Goal: Information Seeking & Learning: Learn about a topic

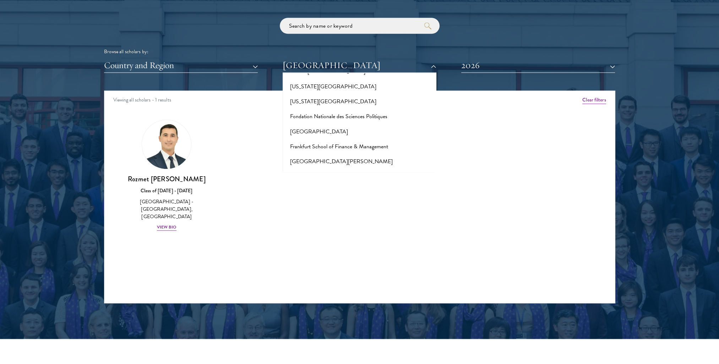
scroll to position [1456, 0]
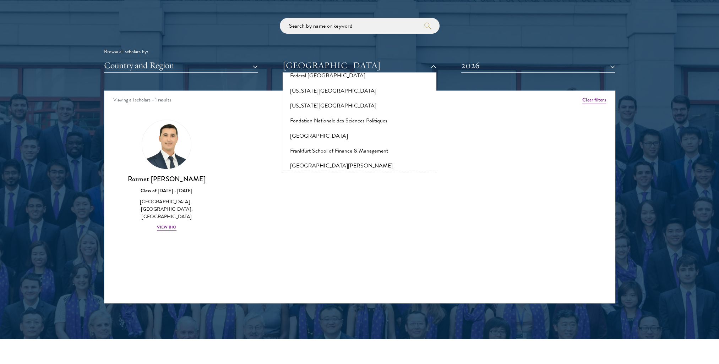
click at [315, 174] on button "[GEOGRAPHIC_DATA]" at bounding box center [360, 181] width 150 height 15
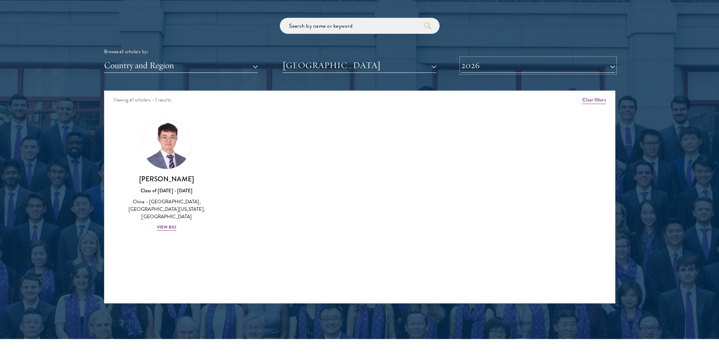
click at [462, 65] on button "2026" at bounding box center [538, 65] width 154 height 15
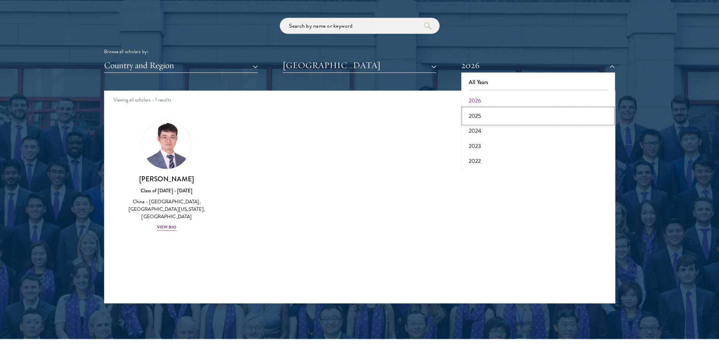
click at [480, 112] on button "2025" at bounding box center [538, 116] width 150 height 15
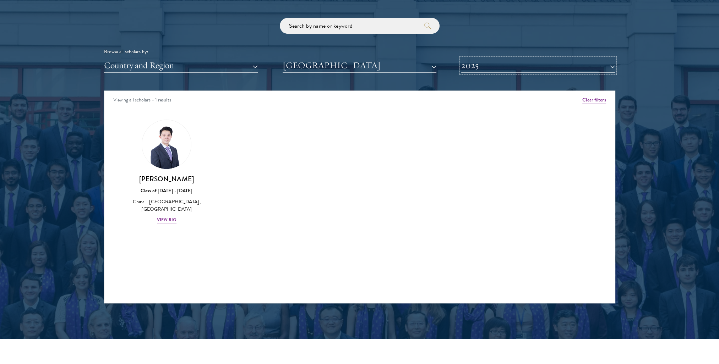
click at [489, 70] on button "2025" at bounding box center [538, 65] width 154 height 15
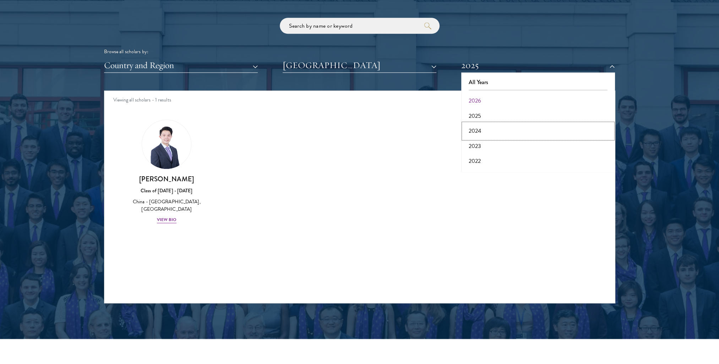
click at [470, 127] on button "2024" at bounding box center [538, 131] width 150 height 15
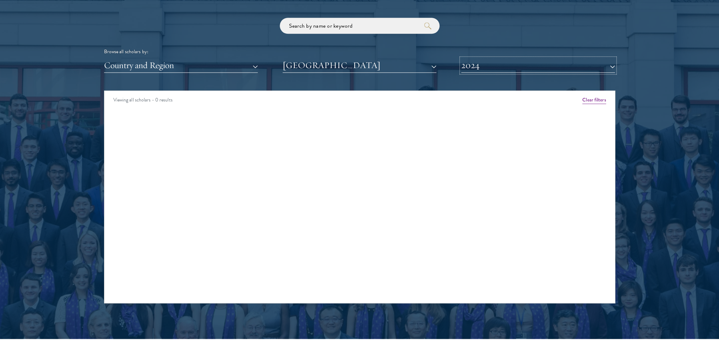
click at [483, 60] on button "2024" at bounding box center [538, 65] width 154 height 15
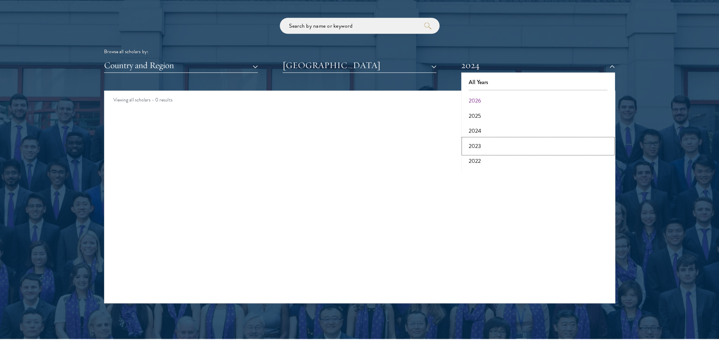
click at [474, 139] on button "2023" at bounding box center [538, 146] width 150 height 15
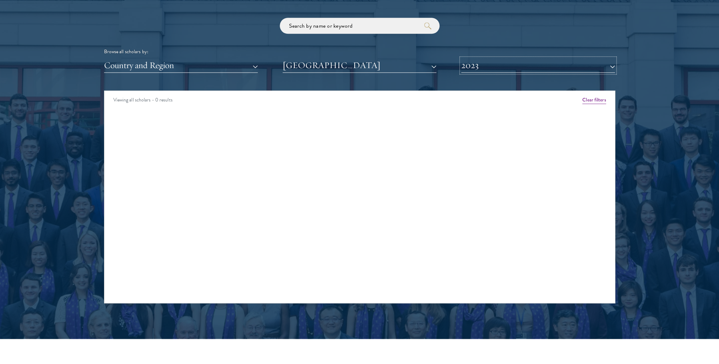
click at [475, 72] on button "2023" at bounding box center [538, 65] width 154 height 15
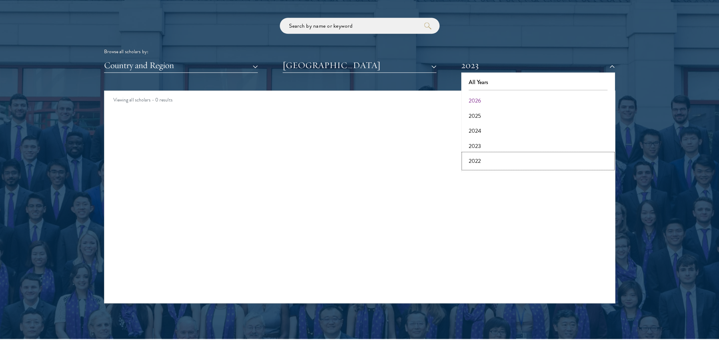
click at [475, 161] on button "2022" at bounding box center [538, 161] width 150 height 15
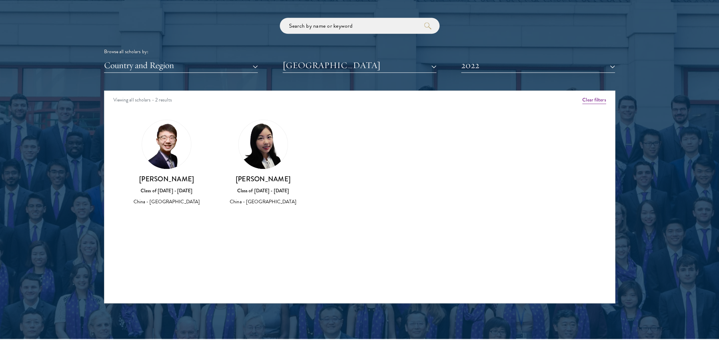
click at [486, 73] on div "Scholar Directory Congratulations and welcome to the Schwarzman Scholars Class …" at bounding box center [359, 122] width 511 height 361
click at [488, 67] on button "2022" at bounding box center [538, 65] width 154 height 15
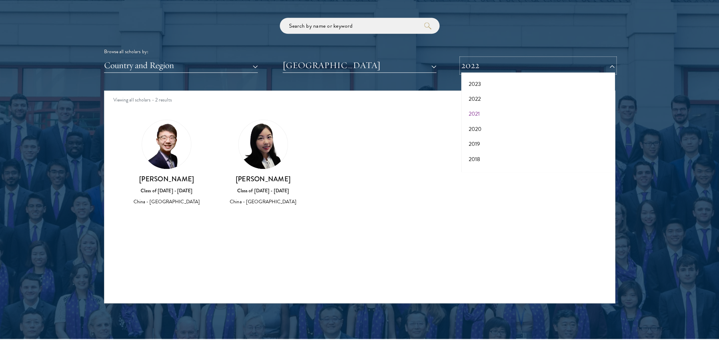
scroll to position [38, 0]
click at [473, 140] on button "2021" at bounding box center [538, 138] width 150 height 15
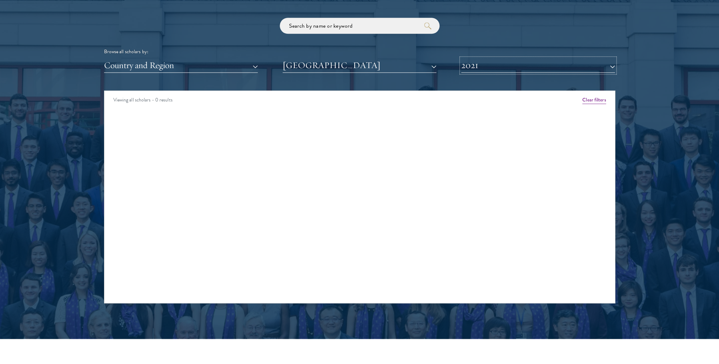
click at [476, 66] on button "2021" at bounding box center [538, 65] width 154 height 15
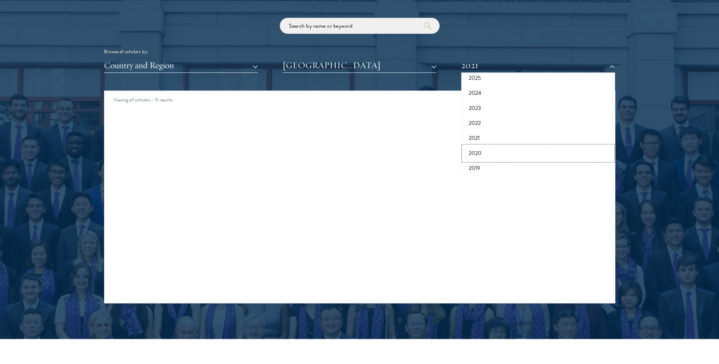
click at [476, 151] on button "2020" at bounding box center [538, 153] width 150 height 15
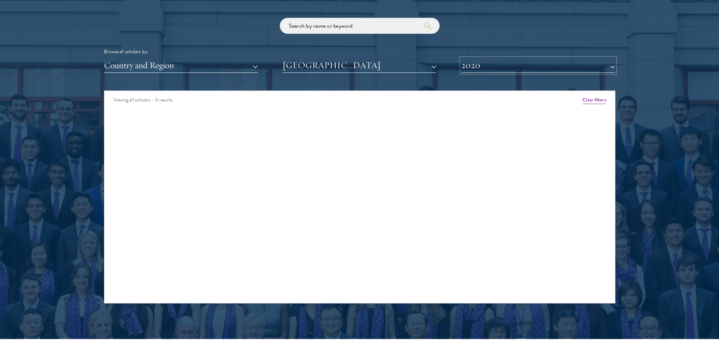
click at [469, 68] on button "2020" at bounding box center [538, 65] width 154 height 15
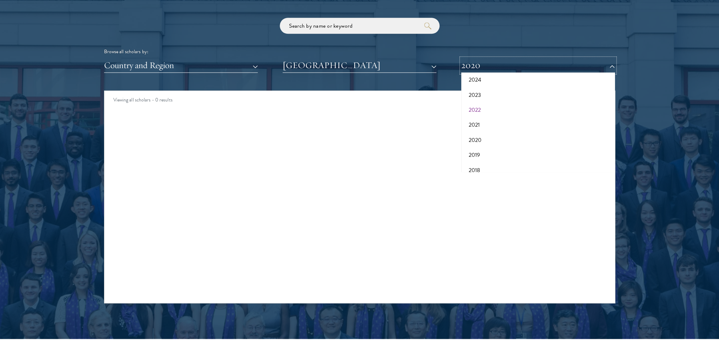
scroll to position [74, 0]
click at [481, 130] on button "2019" at bounding box center [538, 132] width 150 height 15
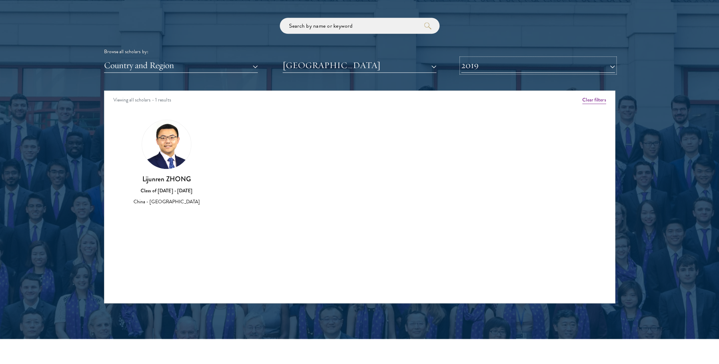
click at [465, 72] on button "2019" at bounding box center [538, 65] width 154 height 15
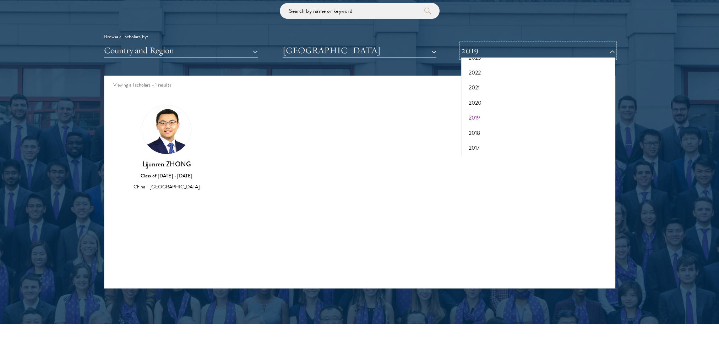
scroll to position [888, 0]
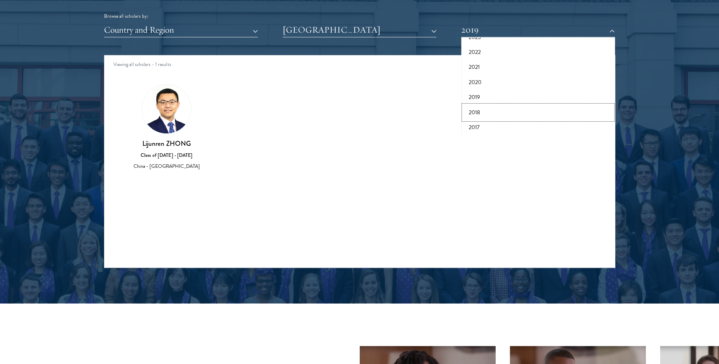
click at [474, 118] on button "2018" at bounding box center [538, 112] width 150 height 15
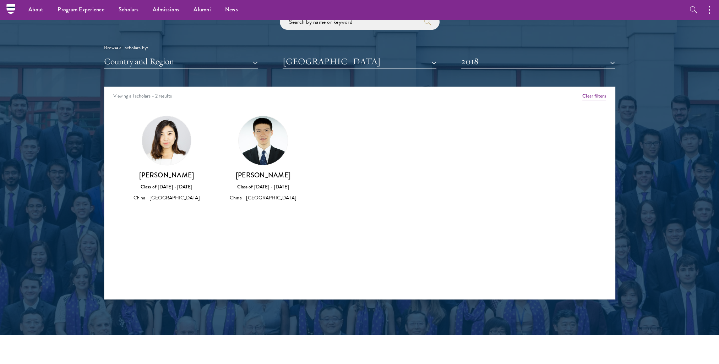
scroll to position [852, 0]
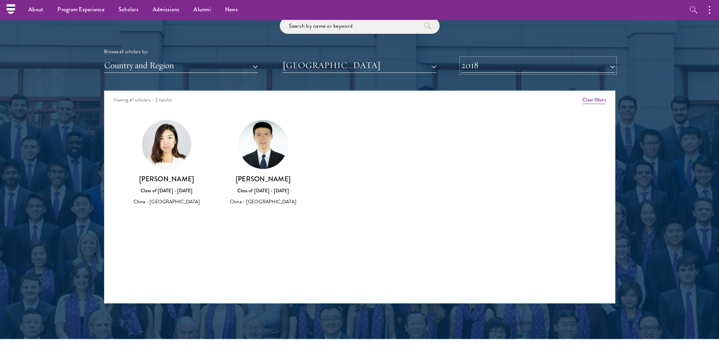
click at [487, 59] on button "2018" at bounding box center [538, 65] width 154 height 15
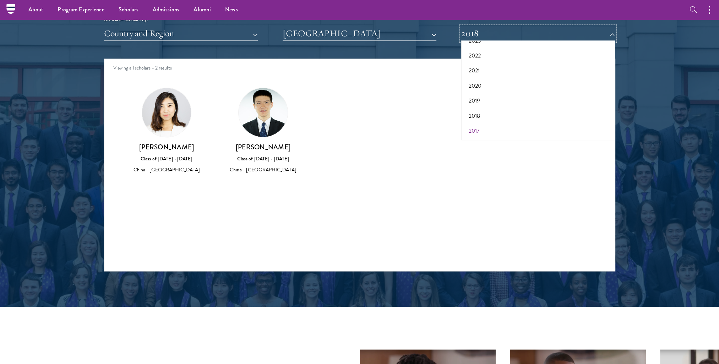
scroll to position [888, 0]
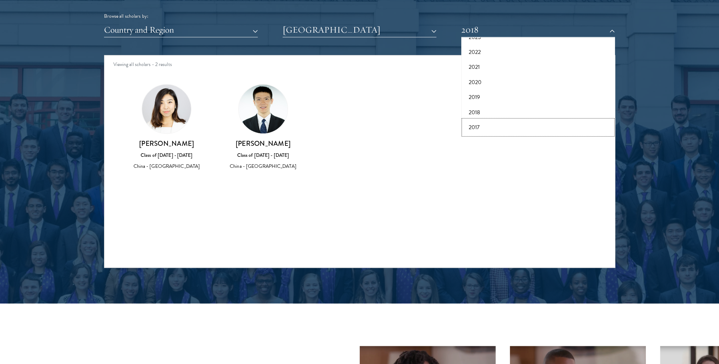
click at [479, 125] on button "2017" at bounding box center [538, 127] width 150 height 15
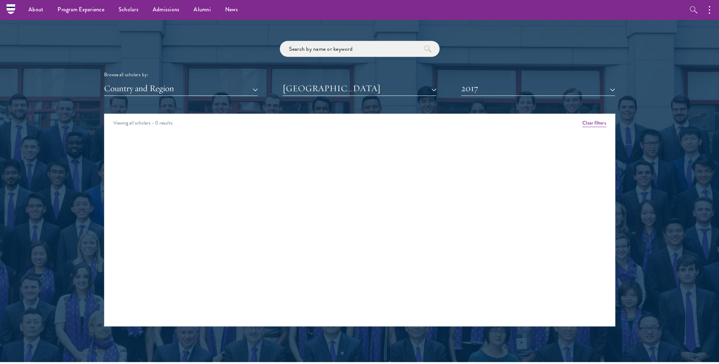
scroll to position [817, 0]
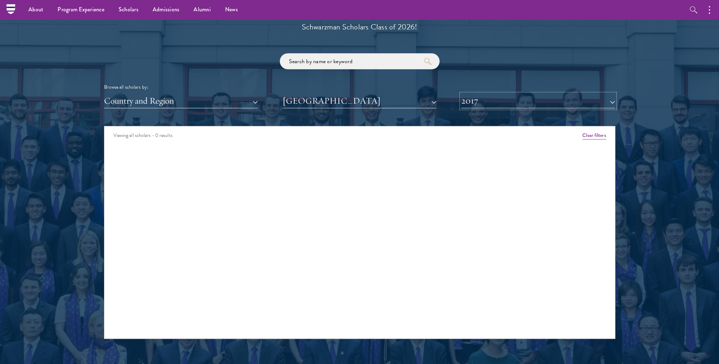
click at [476, 100] on button "2017" at bounding box center [538, 101] width 154 height 15
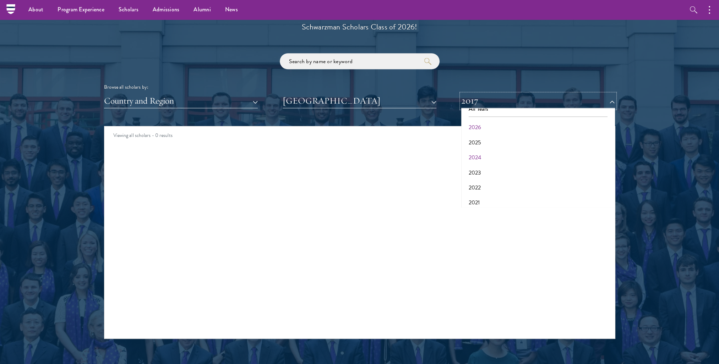
scroll to position [0, 0]
click at [487, 129] on button "2026" at bounding box center [538, 136] width 150 height 15
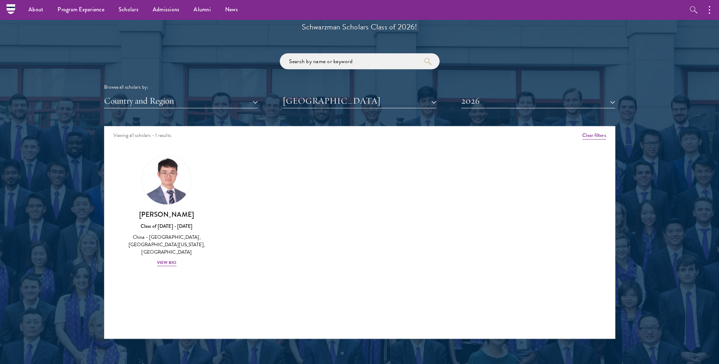
click at [359, 207] on div "Amber Class of [DATE] - [DATE] [GEOGRAPHIC_DATA] - [GEOGRAPHIC_DATA] View Bio C…" at bounding box center [359, 217] width 511 height 142
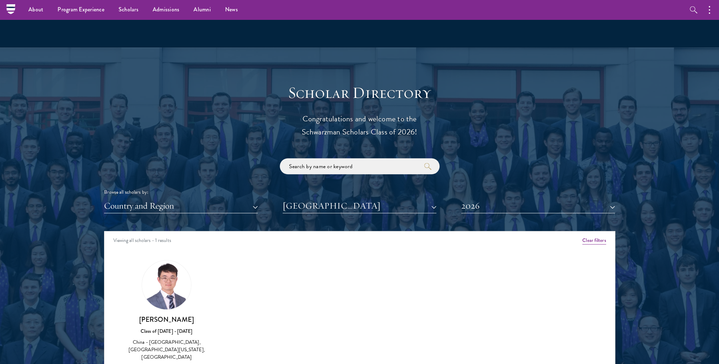
scroll to position [710, 0]
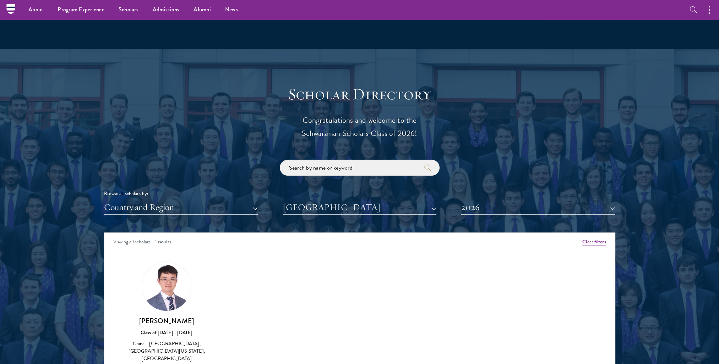
click at [317, 199] on div "Browse all scholars by: Country and Region All Countries and Regions [GEOGRAPHI…" at bounding box center [359, 187] width 511 height 55
click at [329, 204] on button "[GEOGRAPHIC_DATA]" at bounding box center [360, 207] width 154 height 15
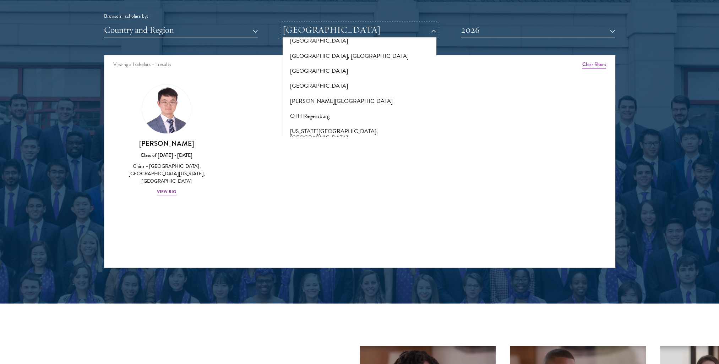
scroll to position [3196, 0]
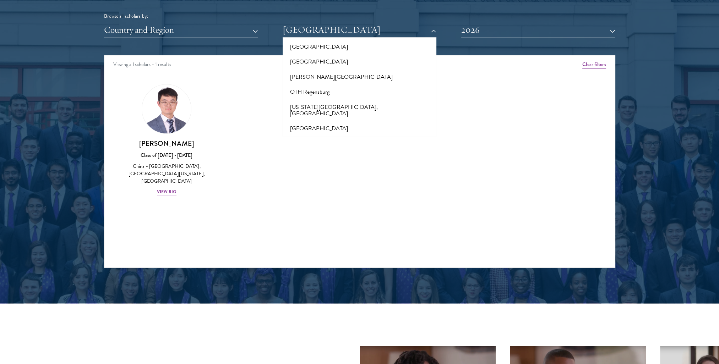
click at [324, 181] on button "[GEOGRAPHIC_DATA]" at bounding box center [360, 188] width 150 height 15
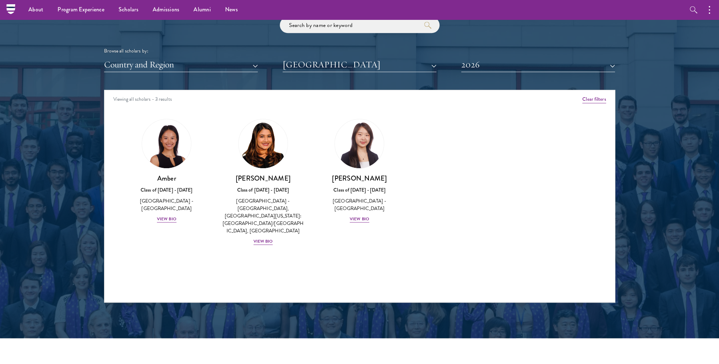
scroll to position [852, 0]
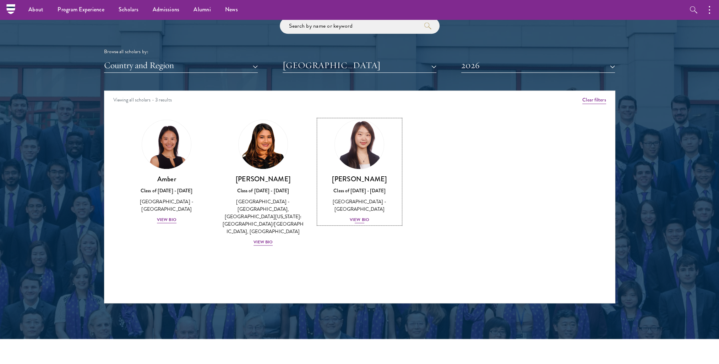
click at [360, 217] on div "View Bio" at bounding box center [360, 220] width 20 height 7
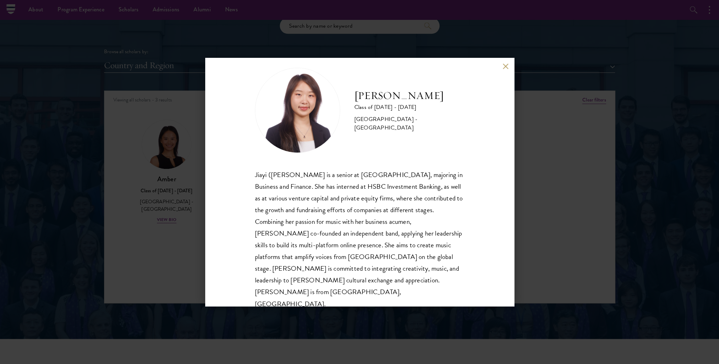
scroll to position [12, 0]
drag, startPoint x: 534, startPoint y: 176, endPoint x: 509, endPoint y: 80, distance: 99.2
click at [533, 176] on div "[PERSON_NAME] Class of [DATE] - [DATE] [GEOGRAPHIC_DATA] - [GEOGRAPHIC_DATA] [P…" at bounding box center [359, 182] width 719 height 364
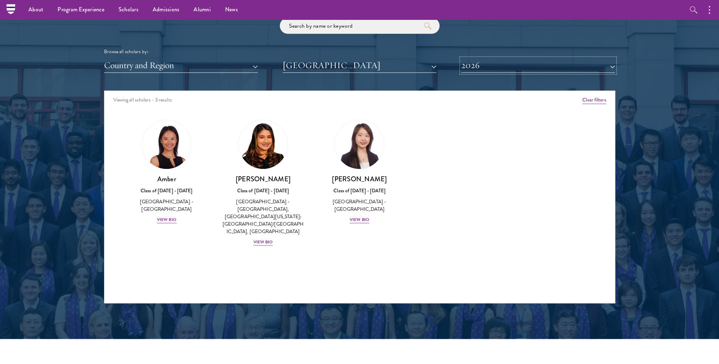
click at [500, 65] on button "2026" at bounding box center [538, 65] width 154 height 15
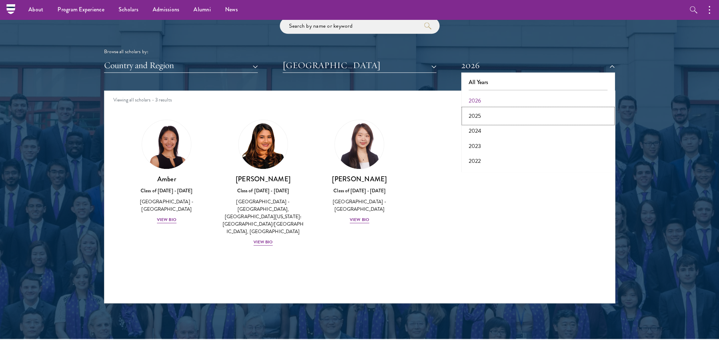
click at [474, 111] on button "2025" at bounding box center [538, 116] width 150 height 15
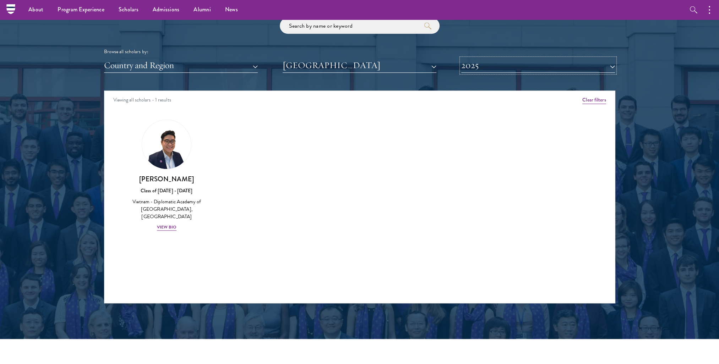
click at [462, 64] on button "2025" at bounding box center [538, 65] width 154 height 15
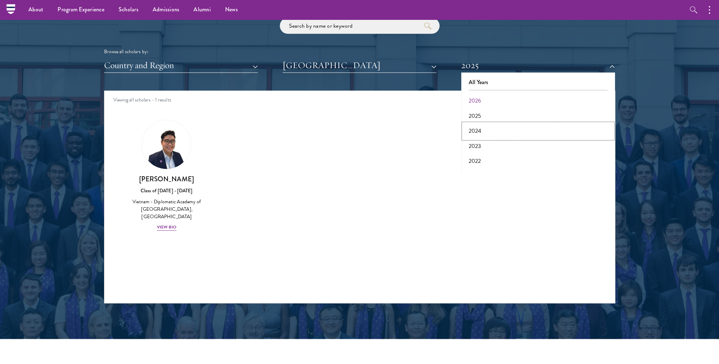
click at [477, 129] on button "2024" at bounding box center [538, 131] width 150 height 15
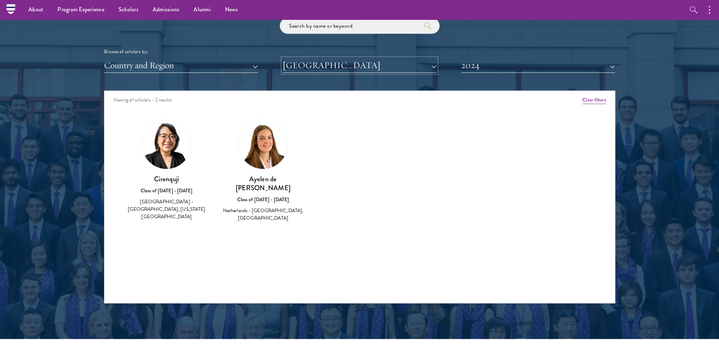
click at [336, 65] on button "[GEOGRAPHIC_DATA]" at bounding box center [360, 65] width 154 height 15
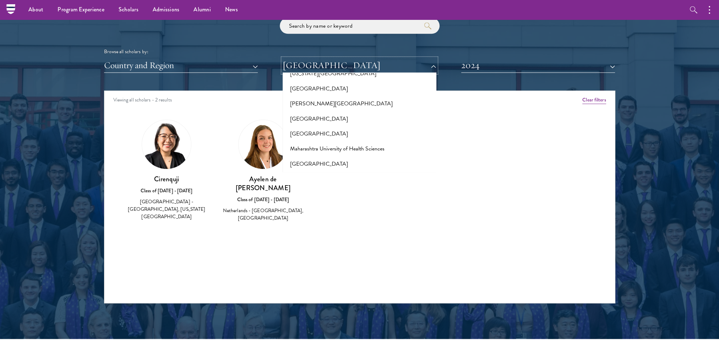
scroll to position [2466, 0]
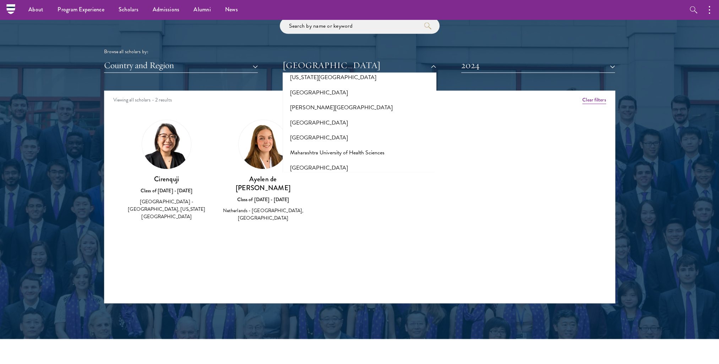
click at [361, 220] on button "[US_STATE][GEOGRAPHIC_DATA]" at bounding box center [360, 227] width 150 height 15
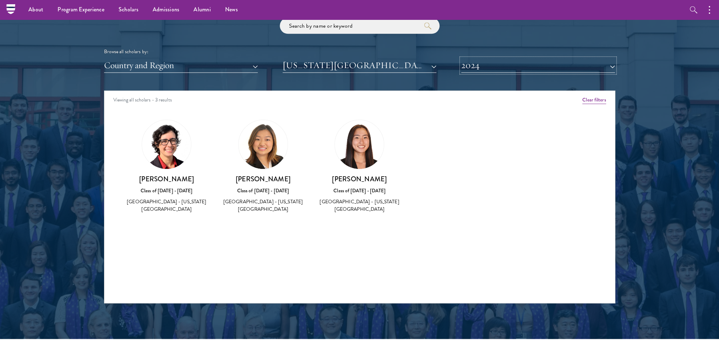
click at [483, 69] on button "2024" at bounding box center [538, 65] width 154 height 15
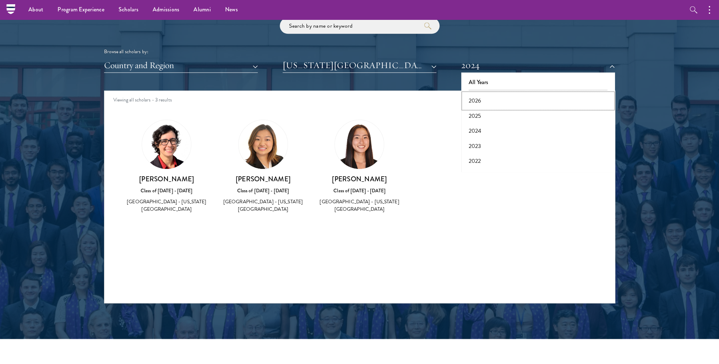
click at [477, 95] on button "2026" at bounding box center [538, 100] width 150 height 15
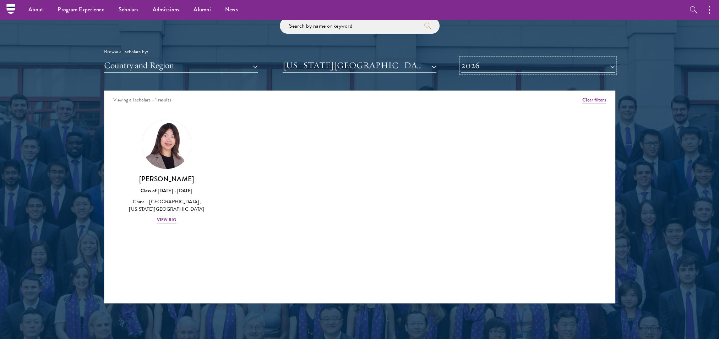
click at [498, 59] on button "2026" at bounding box center [538, 65] width 154 height 15
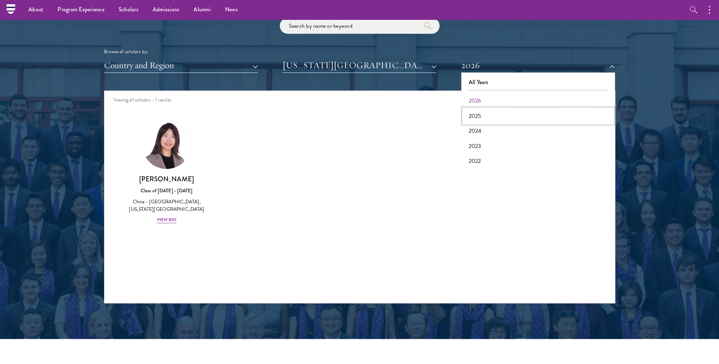
click at [477, 114] on button "2025" at bounding box center [538, 116] width 150 height 15
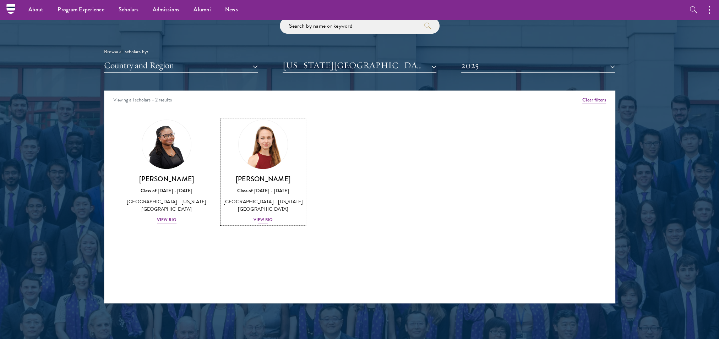
click at [281, 150] on img at bounding box center [263, 145] width 54 height 54
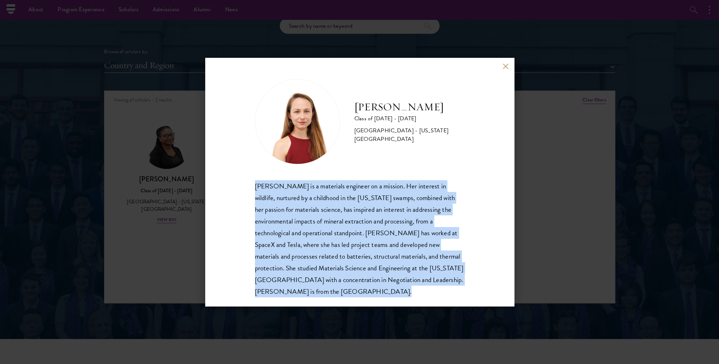
drag, startPoint x: 357, startPoint y: 294, endPoint x: 253, endPoint y: 183, distance: 152.0
click at [253, 183] on div "[PERSON_NAME] Class of [DATE] - [DATE] [GEOGRAPHIC_DATA] - [US_STATE][GEOGRAPHI…" at bounding box center [359, 182] width 309 height 249
click at [379, 293] on div "[PERSON_NAME] is a materials engineer on a mission. Her interest in wildlife, n…" at bounding box center [360, 238] width 210 height 117
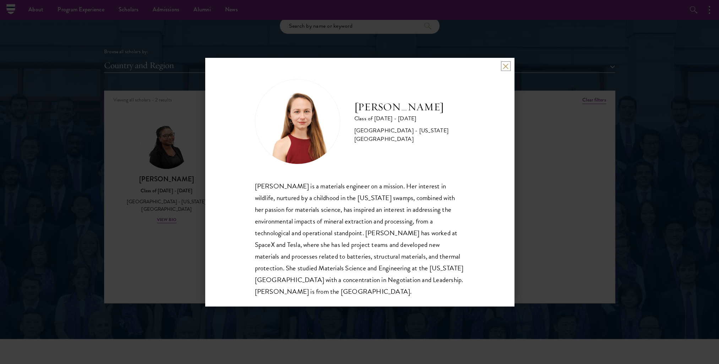
click at [508, 67] on button at bounding box center [506, 66] width 6 height 6
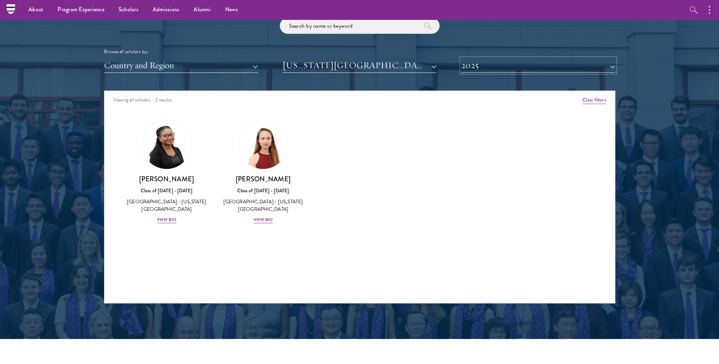
click at [519, 65] on button "2025" at bounding box center [538, 65] width 154 height 15
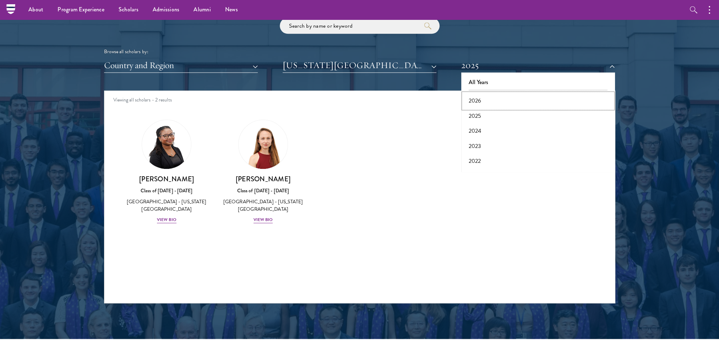
click at [496, 101] on button "2026" at bounding box center [538, 100] width 150 height 15
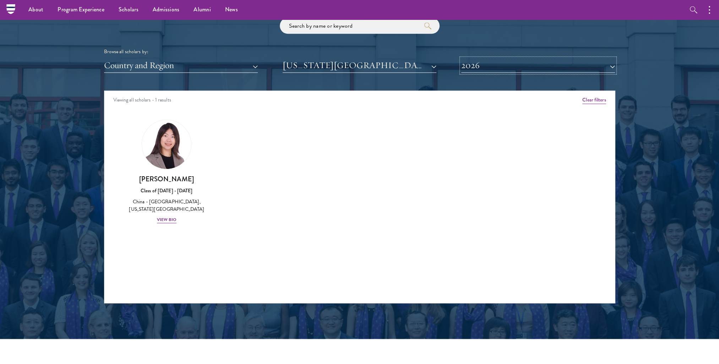
click at [479, 60] on button "2026" at bounding box center [538, 65] width 154 height 15
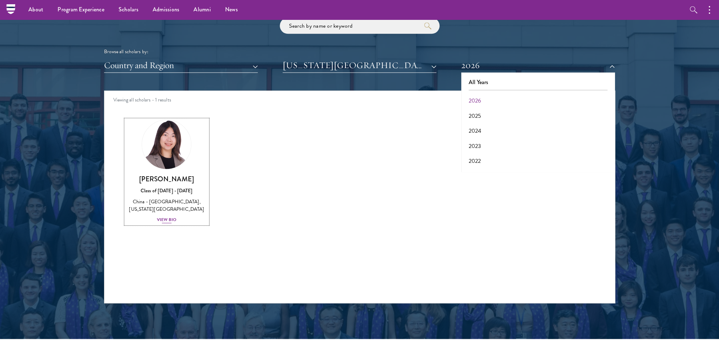
click at [172, 221] on div "View Bio" at bounding box center [167, 220] width 20 height 7
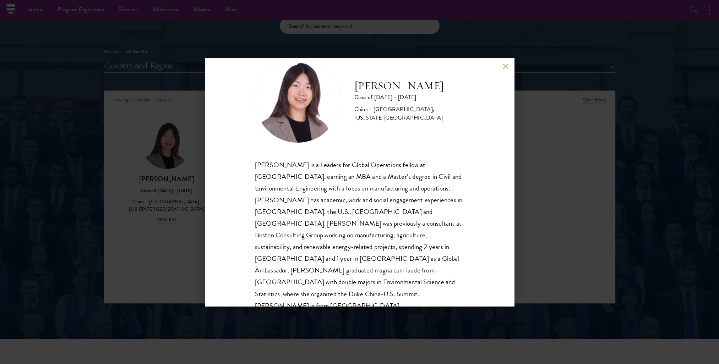
scroll to position [24, 0]
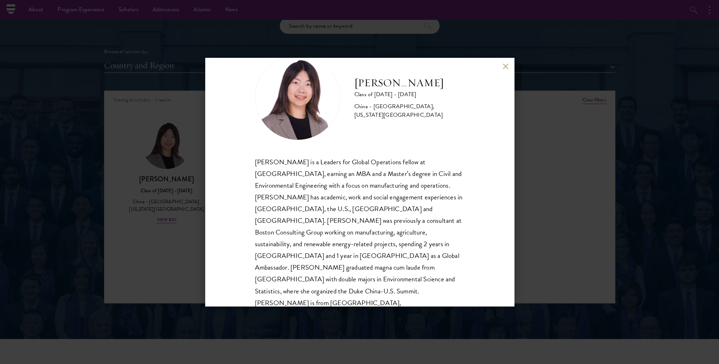
click at [550, 172] on div "[PERSON_NAME] Class of [DATE] - [DATE] [GEOGRAPHIC_DATA] - [GEOGRAPHIC_DATA], […" at bounding box center [359, 182] width 719 height 364
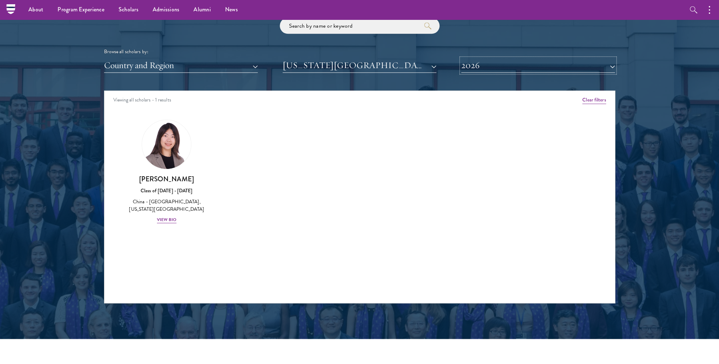
click at [478, 60] on button "2026" at bounding box center [538, 65] width 154 height 15
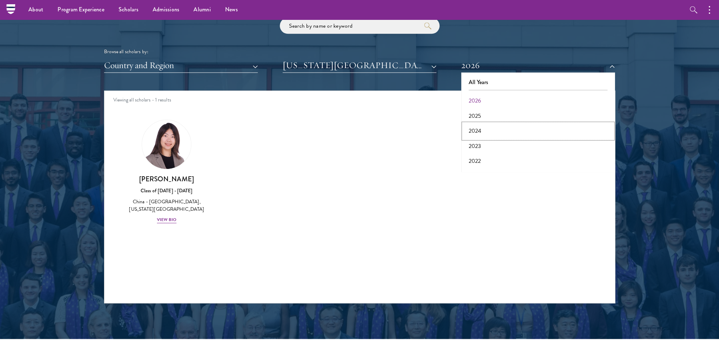
click at [475, 129] on button "2024" at bounding box center [538, 131] width 150 height 15
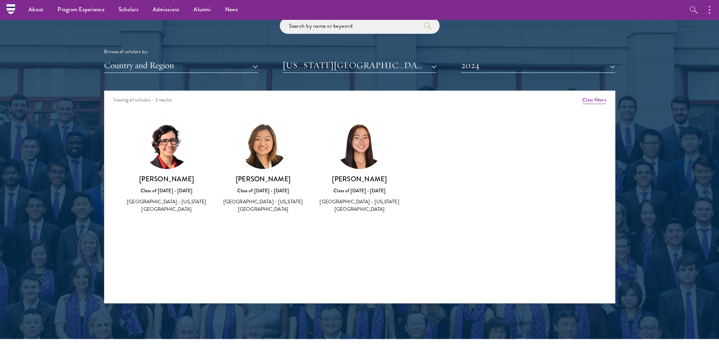
click at [163, 146] on img at bounding box center [166, 144] width 49 height 49
click at [161, 200] on div "[GEOGRAPHIC_DATA] - [US_STATE][GEOGRAPHIC_DATA]" at bounding box center [167, 205] width 82 height 15
click at [167, 181] on h3 "[PERSON_NAME]" at bounding box center [167, 179] width 82 height 9
click at [167, 200] on div "[GEOGRAPHIC_DATA] - [US_STATE][GEOGRAPHIC_DATA]" at bounding box center [167, 205] width 82 height 15
click at [169, 182] on h3 "[PERSON_NAME]" at bounding box center [167, 179] width 82 height 9
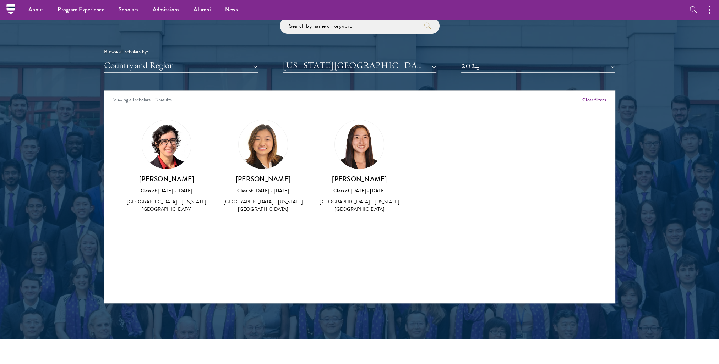
click at [300, 199] on div "[GEOGRAPHIC_DATA] - [US_STATE][GEOGRAPHIC_DATA]" at bounding box center [263, 205] width 82 height 15
click at [271, 156] on img at bounding box center [263, 144] width 49 height 49
click at [264, 199] on div "[GEOGRAPHIC_DATA] - [US_STATE][GEOGRAPHIC_DATA]" at bounding box center [263, 205] width 82 height 15
click at [261, 208] on div "[GEOGRAPHIC_DATA] - [US_STATE][GEOGRAPHIC_DATA]" at bounding box center [263, 205] width 82 height 15
click at [341, 199] on div "[GEOGRAPHIC_DATA] - [US_STATE][GEOGRAPHIC_DATA]" at bounding box center [360, 205] width 82 height 15
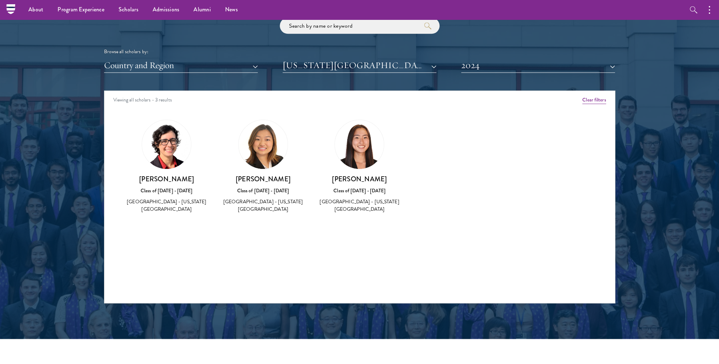
click at [367, 197] on div "[PERSON_NAME] Class of [DATE] - [DATE] [GEOGRAPHIC_DATA] - [US_STATE][GEOGRAPHI…" at bounding box center [360, 194] width 82 height 39
click at [462, 144] on div "Amber Class of [DATE] - [DATE] [GEOGRAPHIC_DATA] - [GEOGRAPHIC_DATA] View Bio C…" at bounding box center [359, 173] width 511 height 124
drag, startPoint x: 542, startPoint y: 119, endPoint x: 474, endPoint y: 130, distance: 68.1
click at [541, 119] on div "Amber Class of [DATE] - [DATE] [GEOGRAPHIC_DATA] - [GEOGRAPHIC_DATA] View Bio C…" at bounding box center [359, 173] width 511 height 124
click at [378, 161] on div "[PERSON_NAME] Class of [DATE] - [DATE] [GEOGRAPHIC_DATA] - [US_STATE][GEOGRAPHI…" at bounding box center [360, 167] width 82 height 94
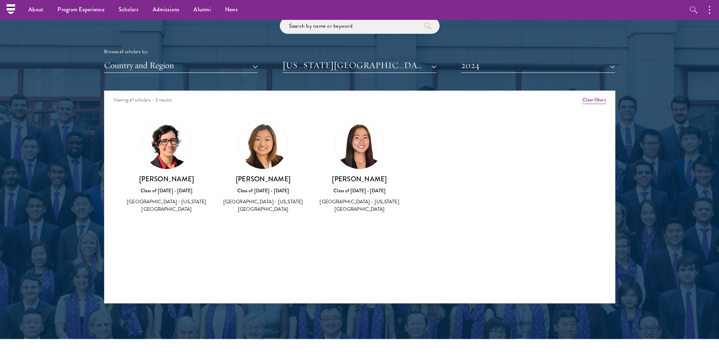
click at [364, 178] on h3 "[PERSON_NAME]" at bounding box center [360, 179] width 82 height 9
click at [487, 61] on button "2024" at bounding box center [538, 65] width 154 height 15
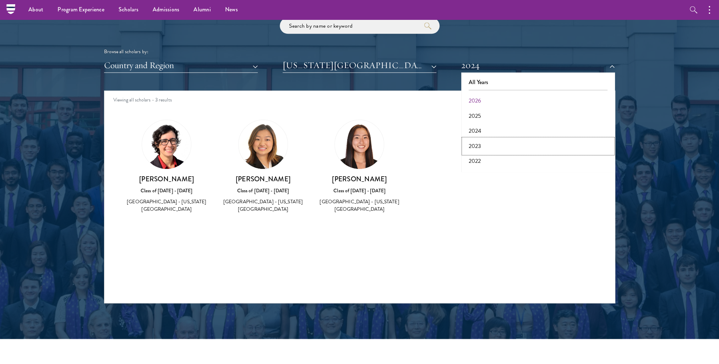
click at [472, 145] on button "2023" at bounding box center [538, 146] width 150 height 15
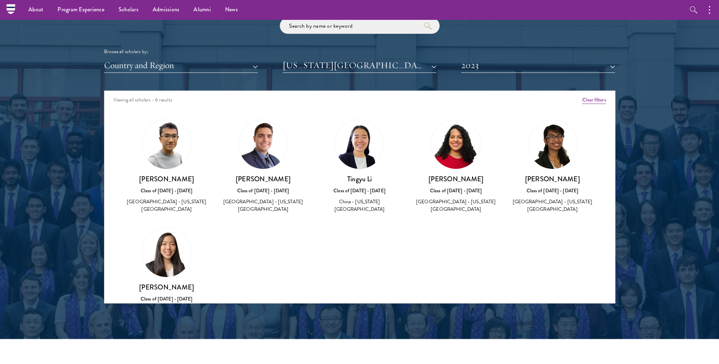
click at [208, 194] on div "[PERSON_NAME] Class of [DATE] - [DATE] [GEOGRAPHIC_DATA] - [US_STATE][GEOGRAPHI…" at bounding box center [167, 167] width 97 height 108
click at [190, 200] on div "[GEOGRAPHIC_DATA] - [US_STATE][GEOGRAPHIC_DATA]" at bounding box center [167, 205] width 82 height 15
click at [473, 70] on button "2023" at bounding box center [538, 65] width 154 height 15
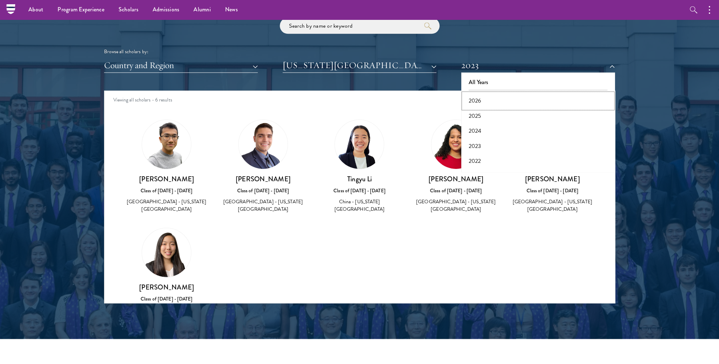
click at [469, 97] on button "2026" at bounding box center [538, 100] width 150 height 15
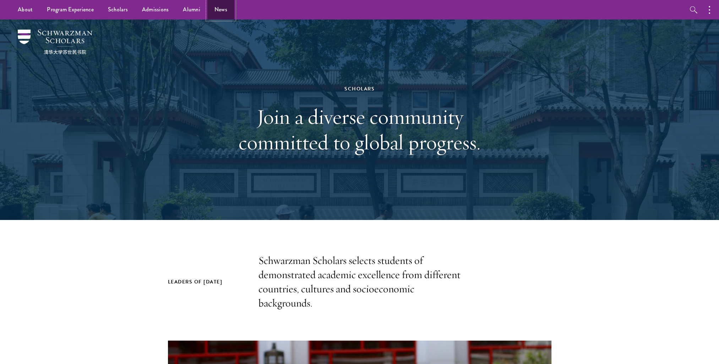
click at [222, 16] on link "News" at bounding box center [220, 10] width 27 height 20
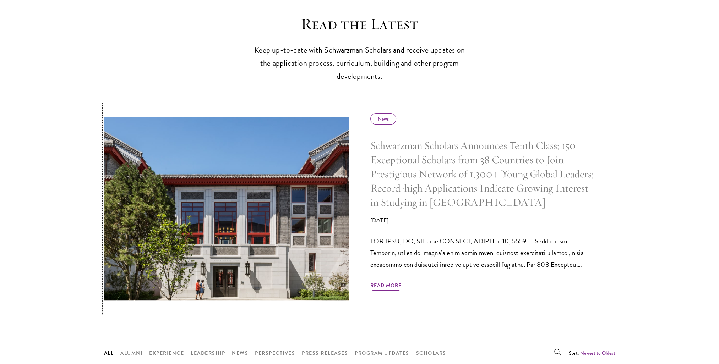
click at [476, 168] on h5 "Schwarzman Scholars Announces Tenth Class; 150 Exceptional Scholars from 38 Cou…" at bounding box center [482, 174] width 224 height 71
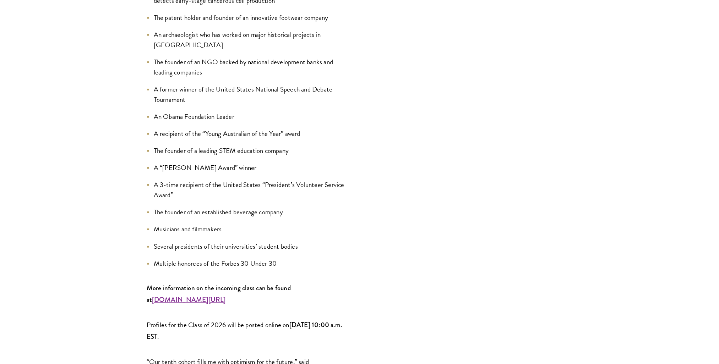
scroll to position [852, 0]
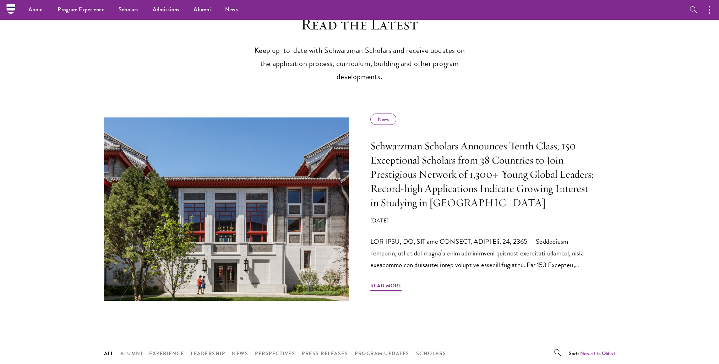
scroll to position [249, 0]
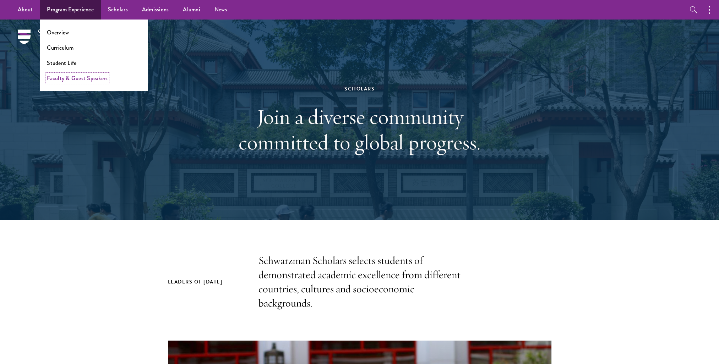
click at [79, 79] on link "Faculty & Guest Speakers" at bounding box center [77, 78] width 61 height 8
